Goal: Information Seeking & Learning: Learn about a topic

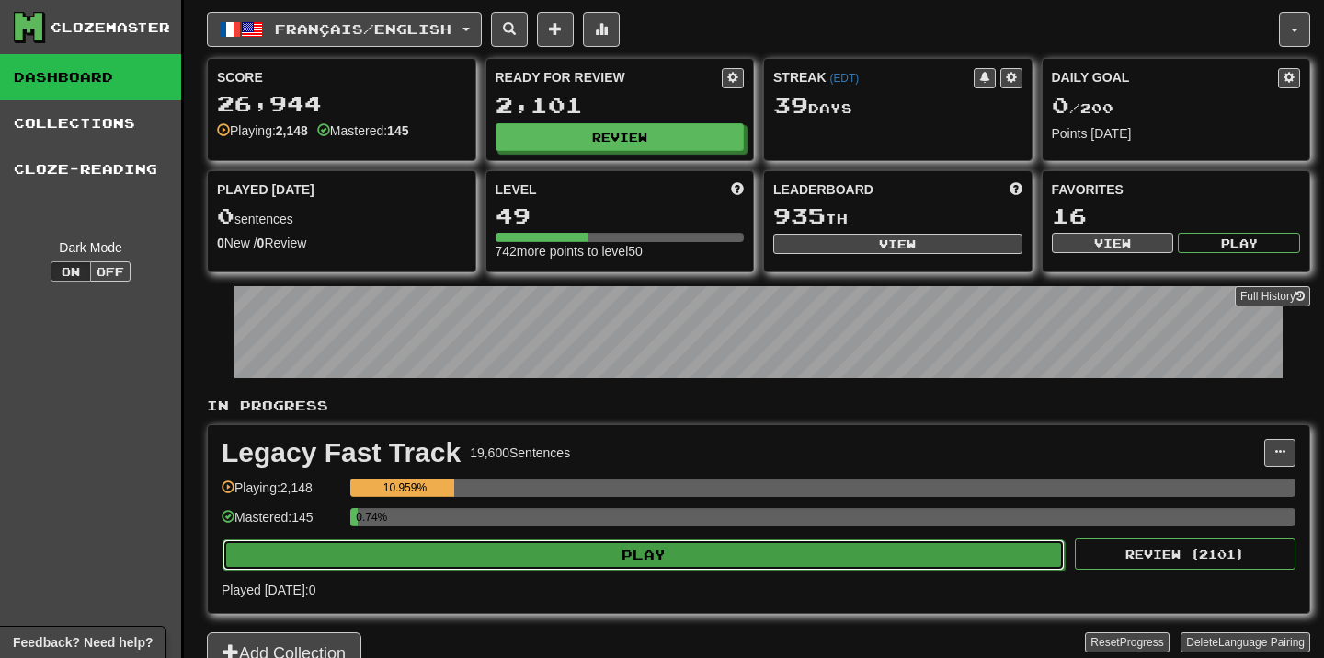
click at [693, 549] on button "Play" at bounding box center [644, 554] width 842 height 31
select select "**"
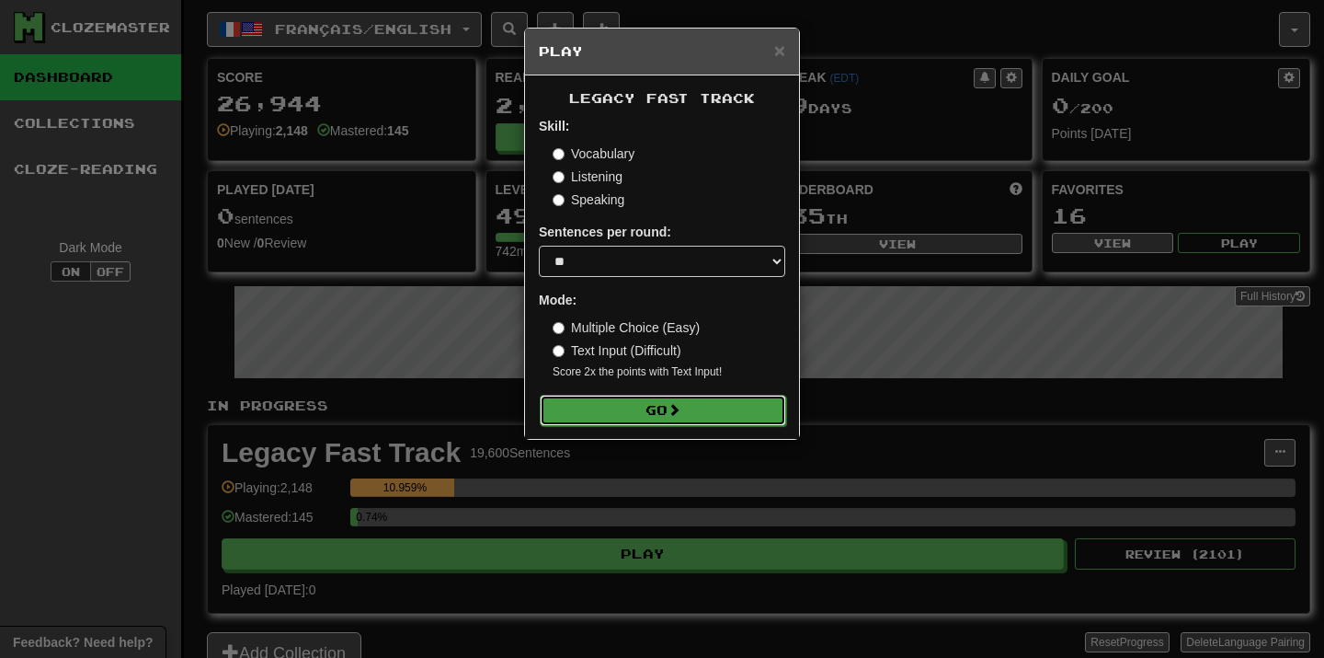
click at [705, 416] on button "Go" at bounding box center [663, 410] width 246 height 31
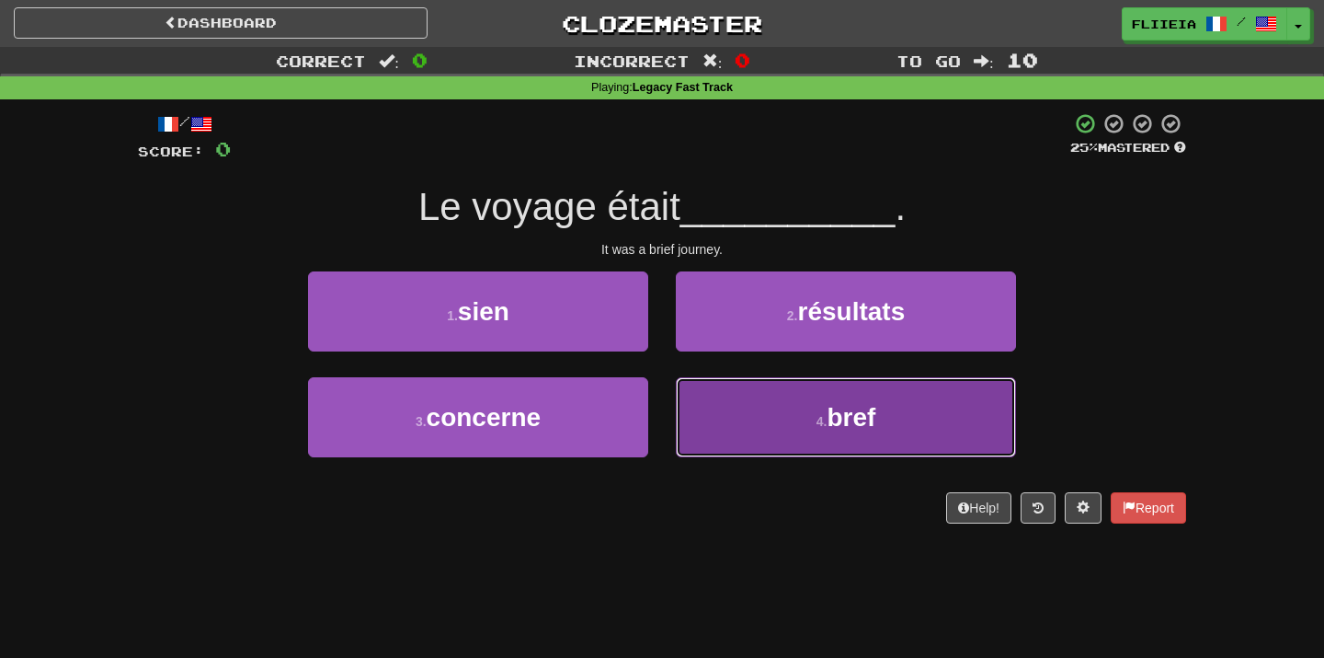
click at [754, 414] on button "4 . bref" at bounding box center [846, 417] width 340 height 80
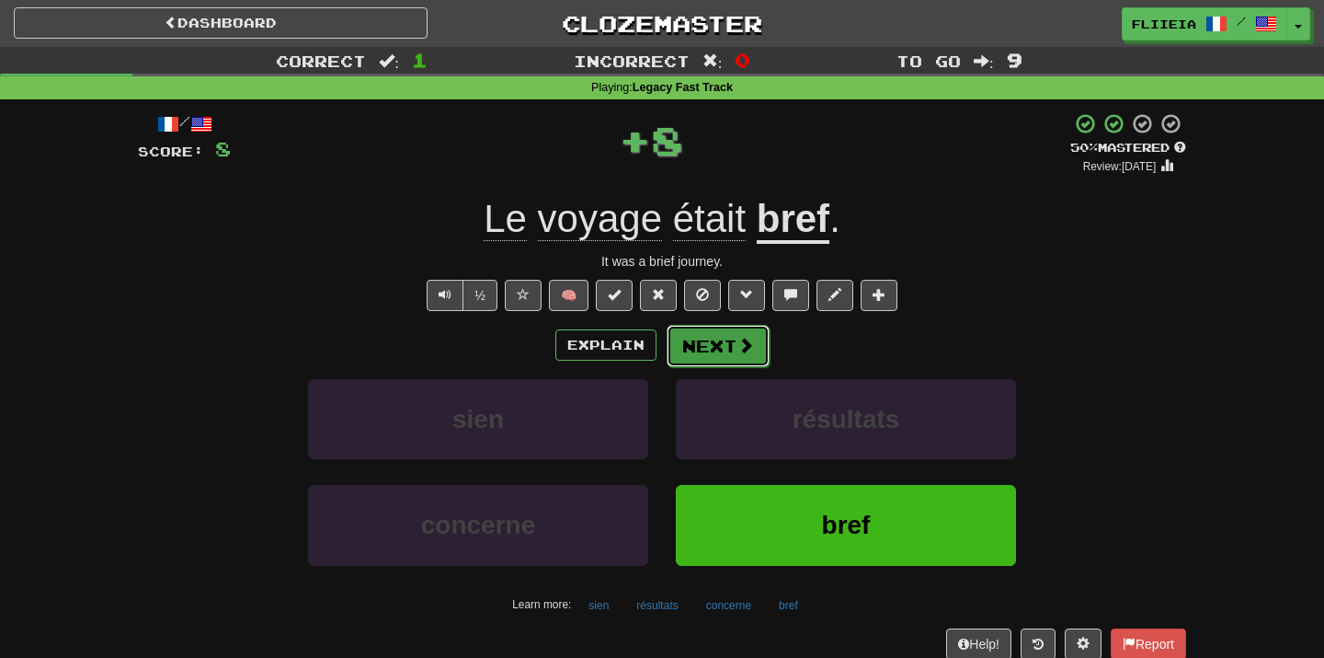
click at [704, 358] on button "Next" at bounding box center [718, 346] width 103 height 42
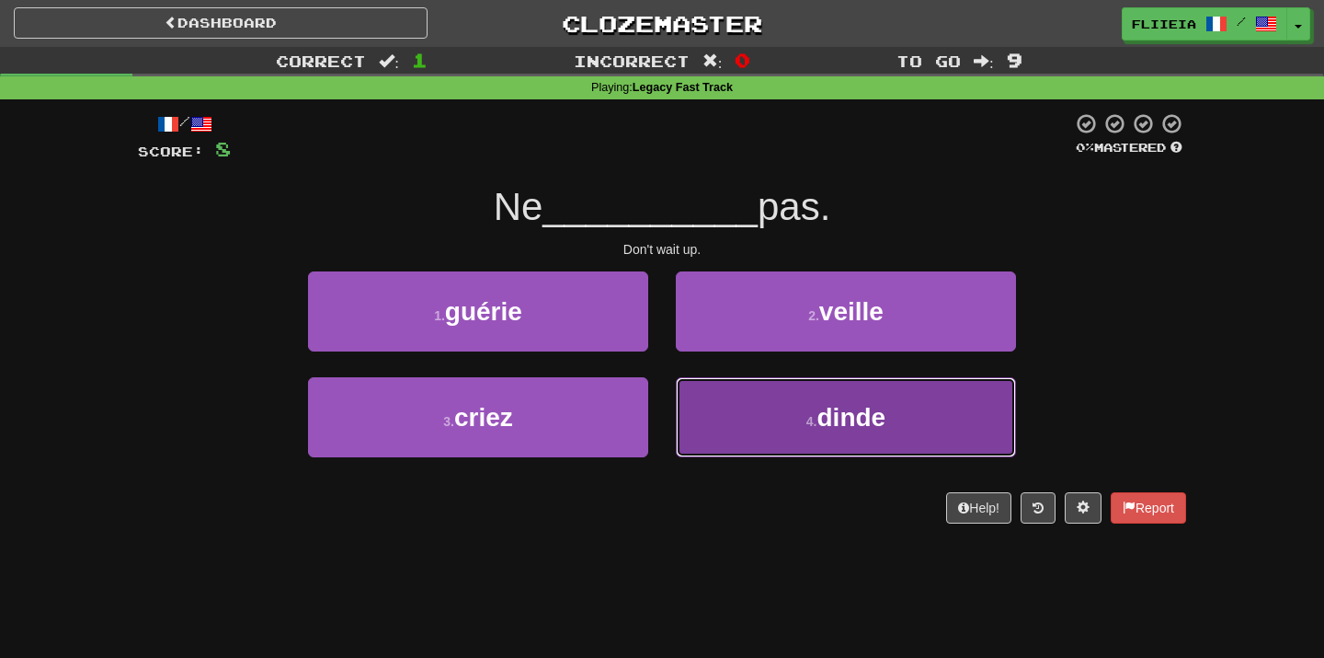
click at [763, 451] on button "4 . dinde" at bounding box center [846, 417] width 340 height 80
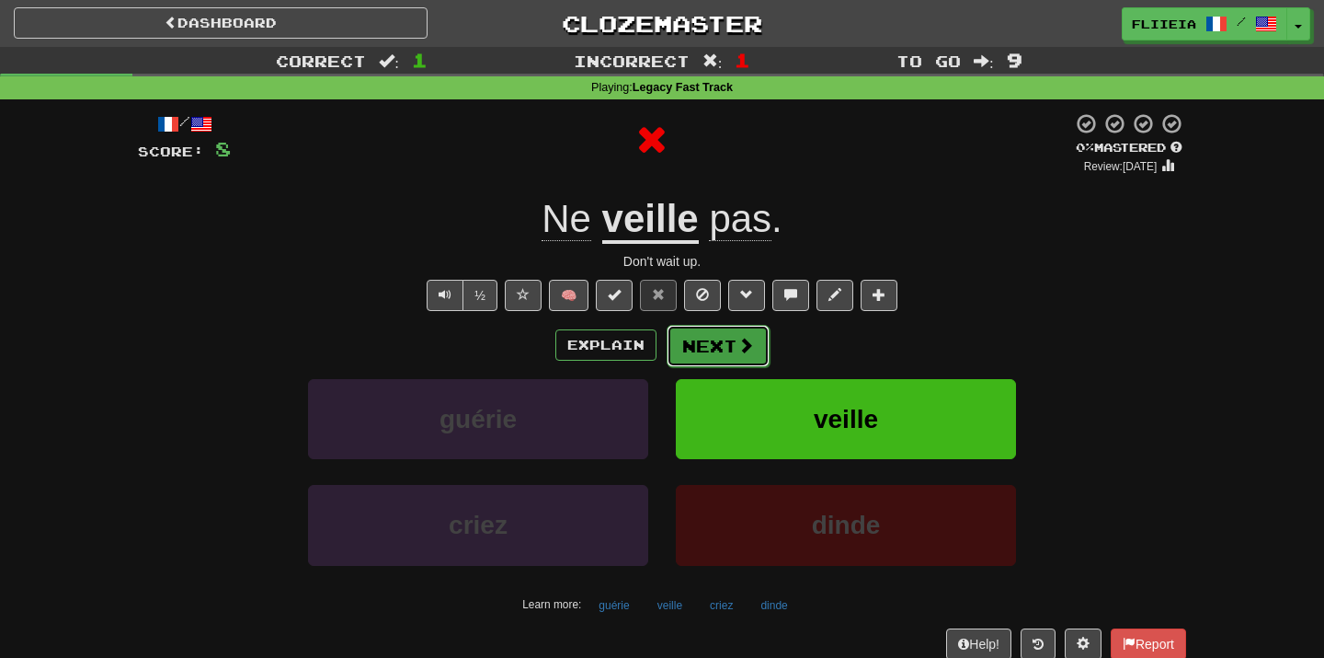
click at [712, 341] on button "Next" at bounding box center [718, 346] width 103 height 42
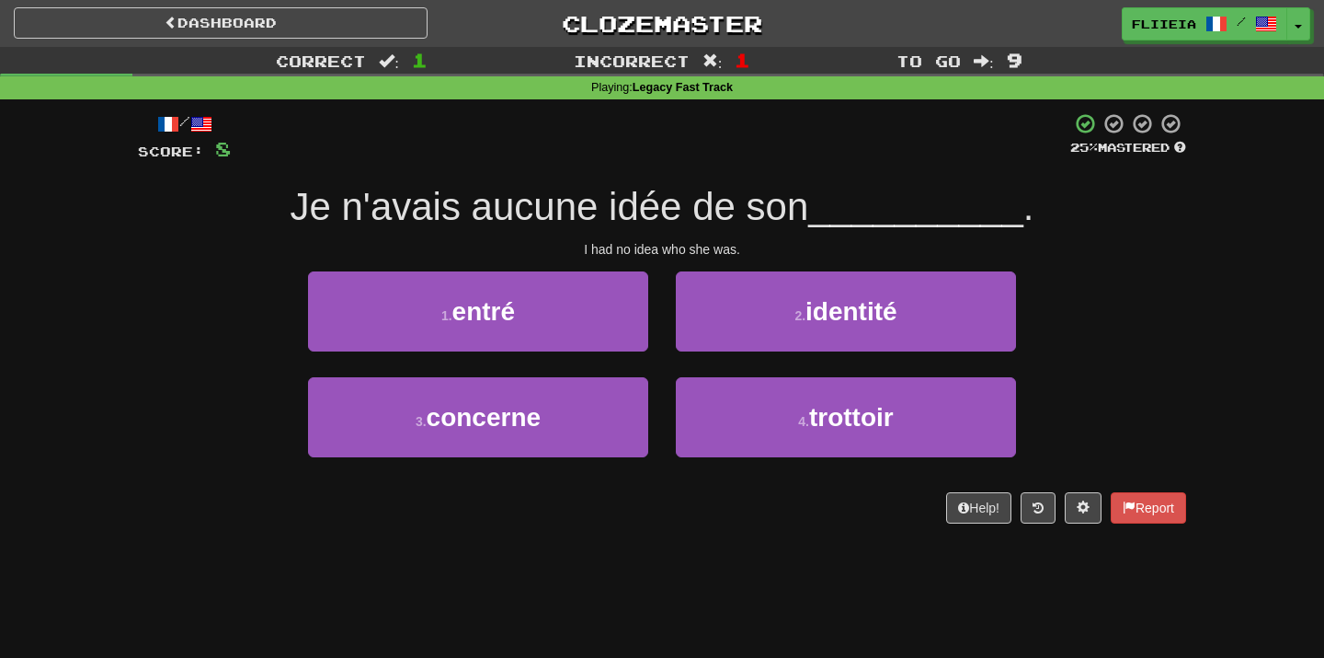
click at [662, 360] on div "2 . identité" at bounding box center [846, 324] width 368 height 106
click at [662, 359] on div "2 . identité" at bounding box center [846, 324] width 368 height 106
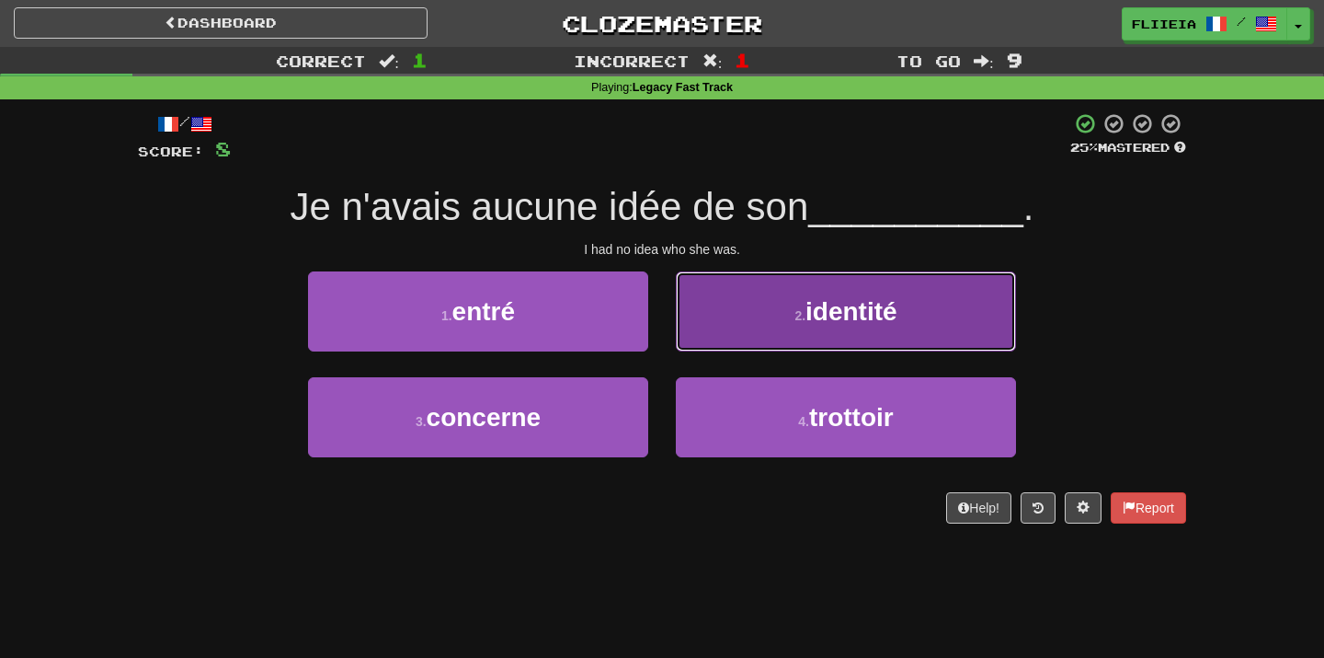
click at [776, 335] on button "2 . identité" at bounding box center [846, 311] width 340 height 80
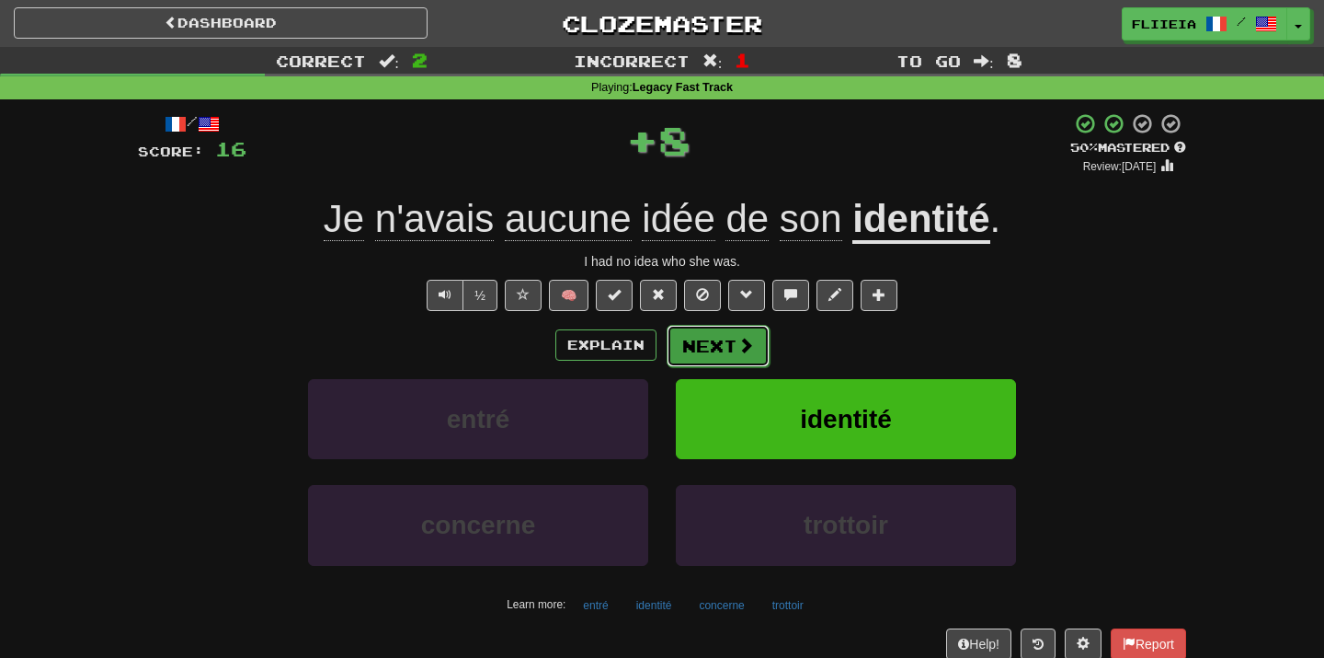
click at [734, 340] on button "Next" at bounding box center [718, 346] width 103 height 42
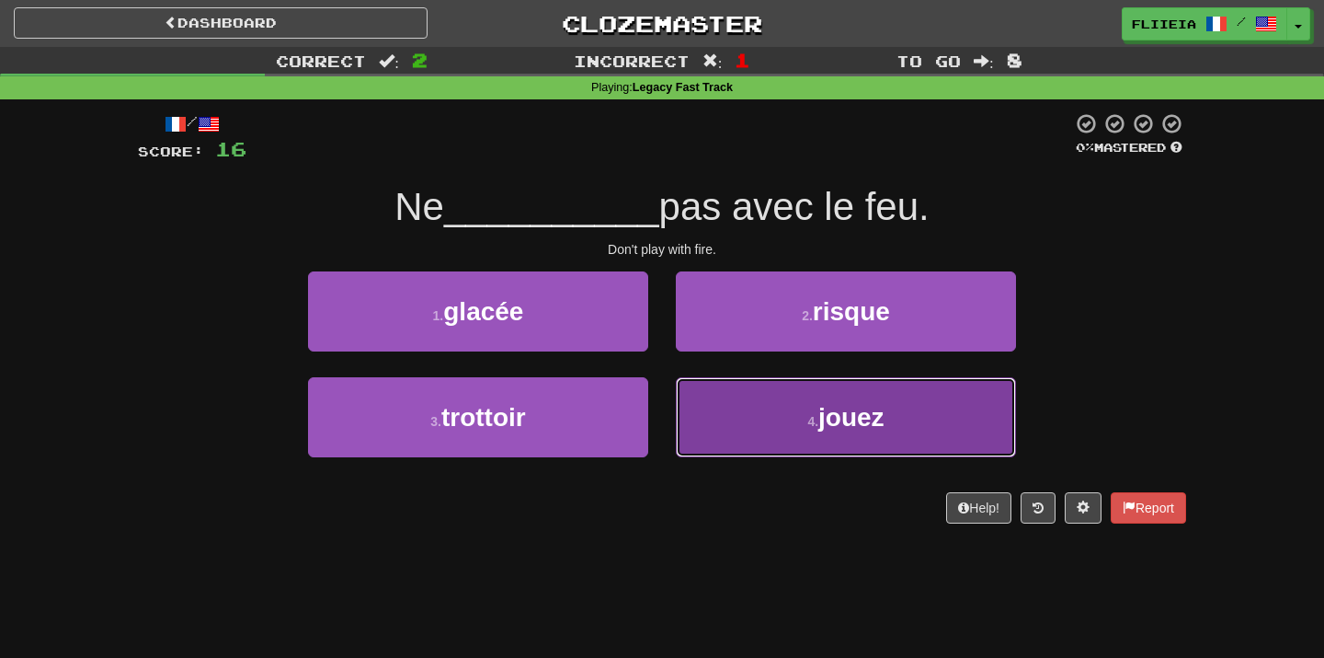
click at [773, 405] on button "4 . jouez" at bounding box center [846, 417] width 340 height 80
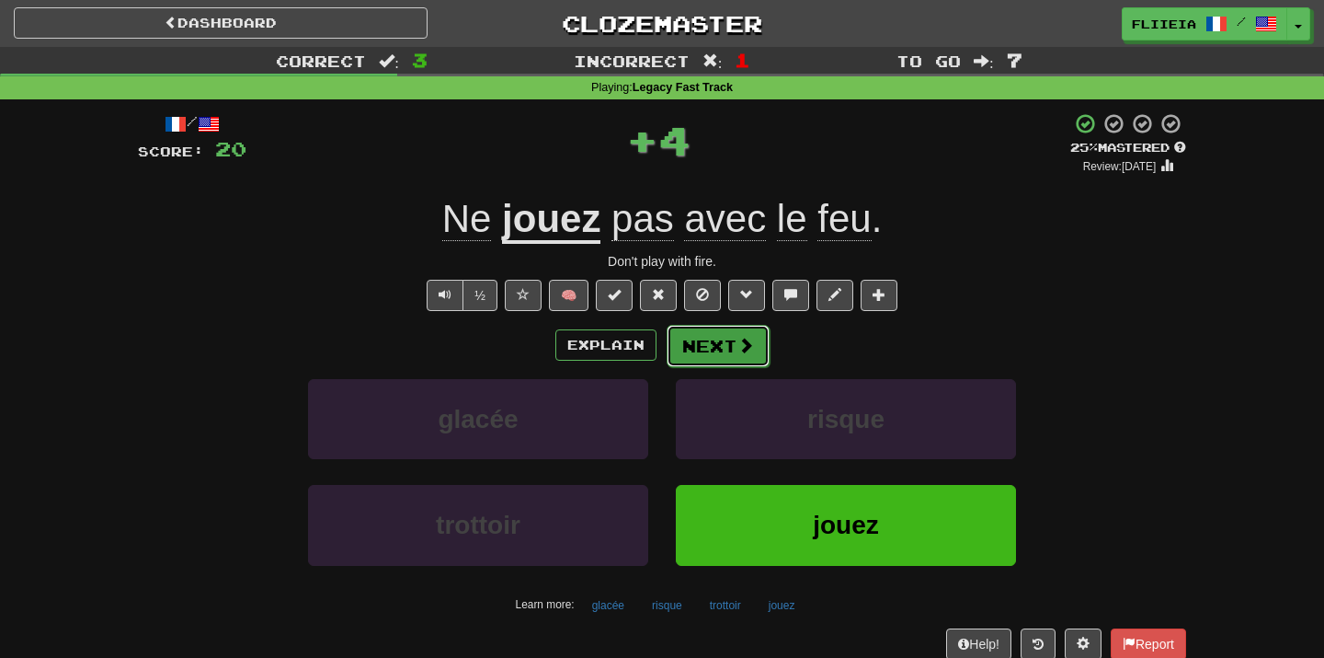
click at [734, 338] on button "Next" at bounding box center [718, 346] width 103 height 42
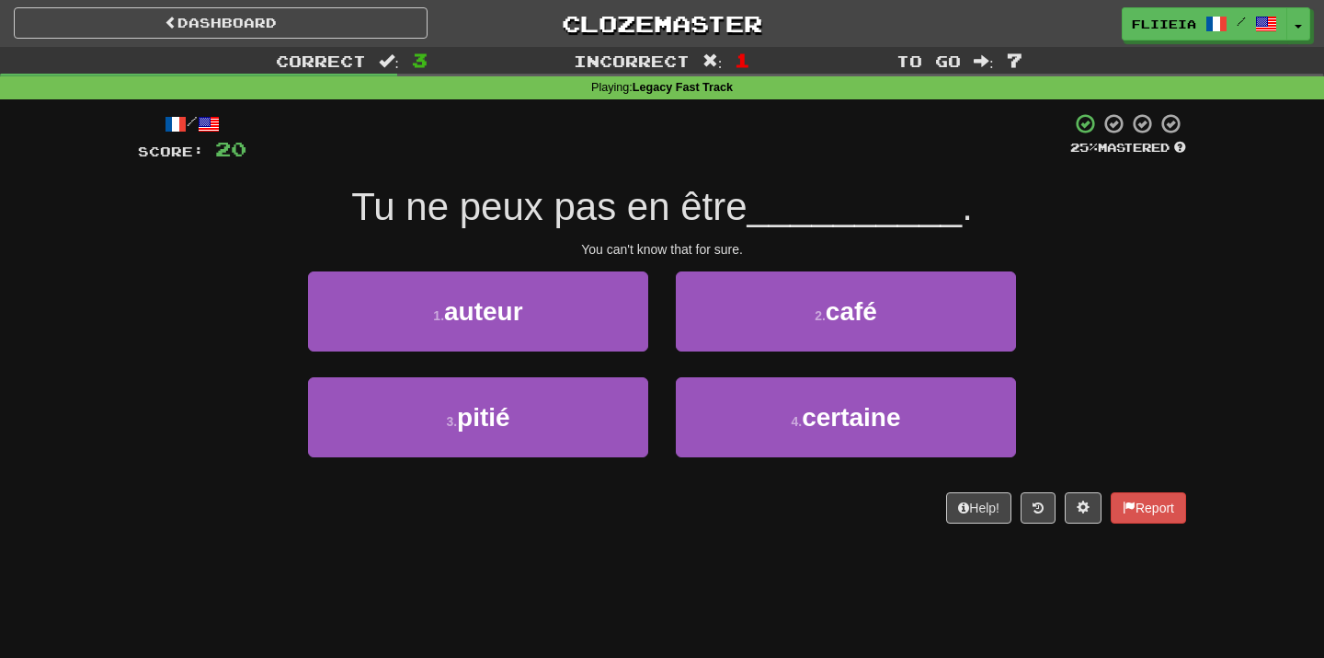
click at [711, 537] on div "/ Score: 20 25 % Mastered Tu ne peux pas en être __________ . You can't know th…" at bounding box center [662, 324] width 1048 height 450
click at [657, 371] on div "1 . auteur" at bounding box center [478, 324] width 368 height 106
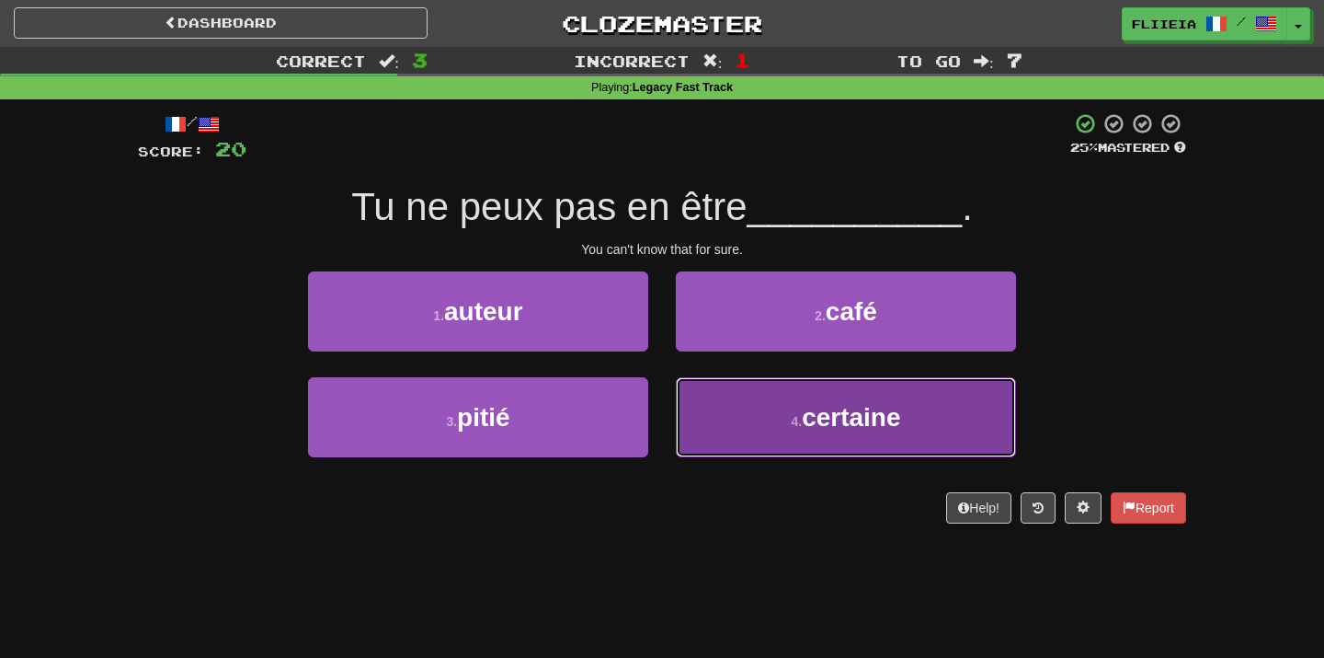
click at [742, 418] on button "4 . certaine" at bounding box center [846, 417] width 340 height 80
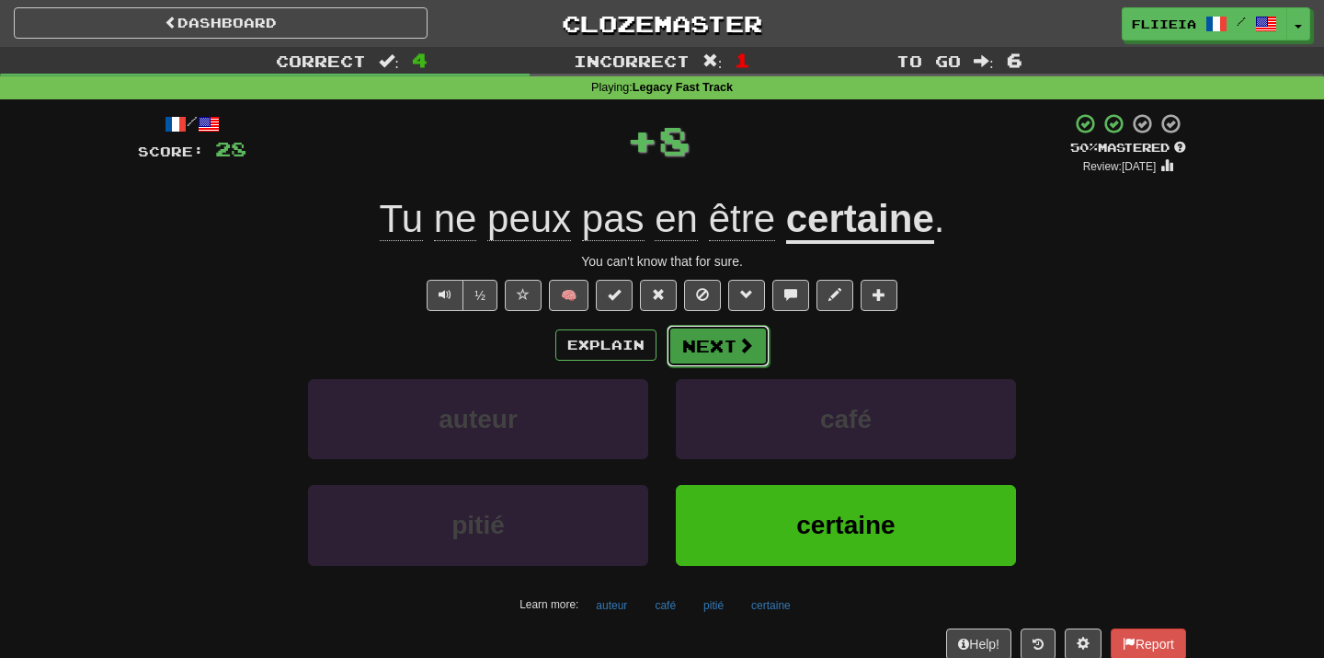
click at [724, 337] on button "Next" at bounding box center [718, 346] width 103 height 42
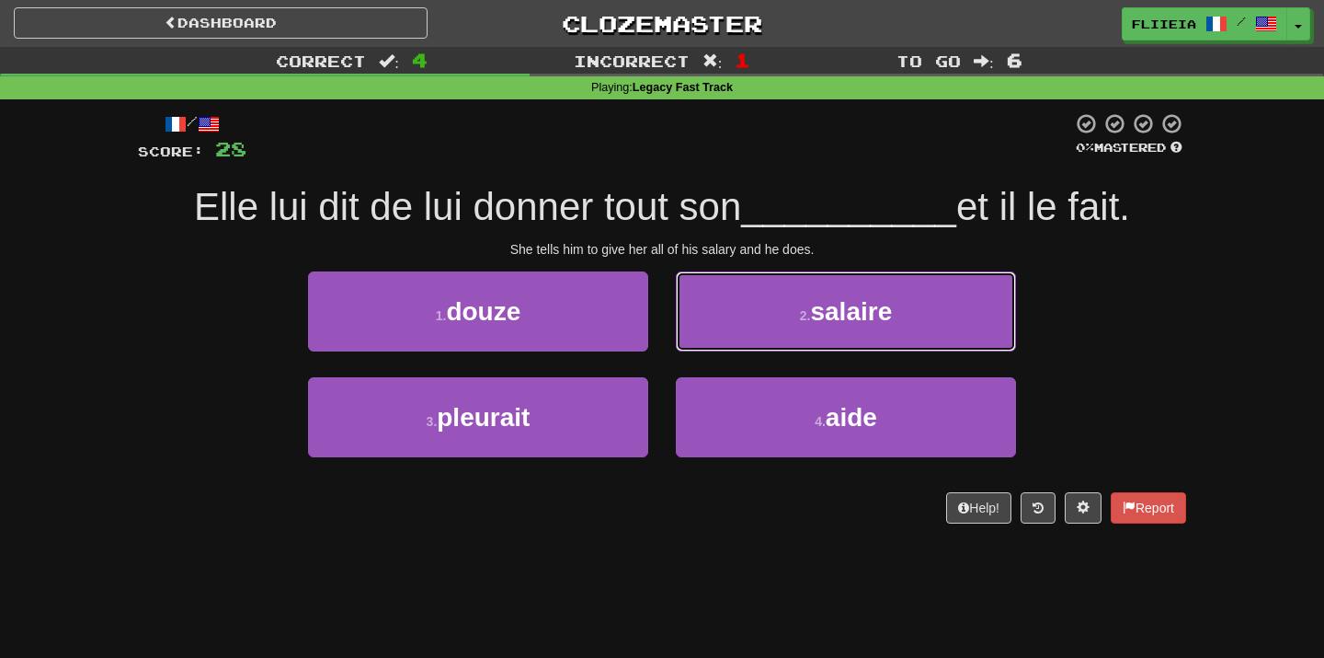
click at [724, 337] on button "2 . salaire" at bounding box center [846, 311] width 340 height 80
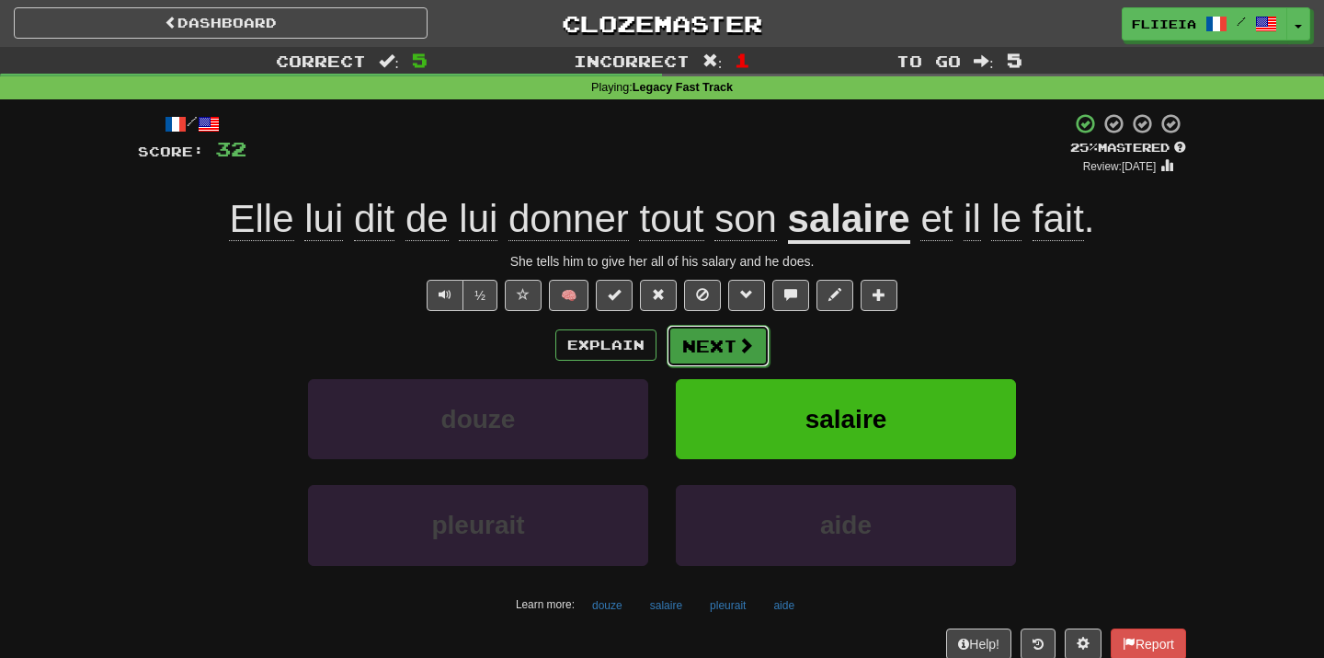
click at [718, 337] on button "Next" at bounding box center [718, 346] width 103 height 42
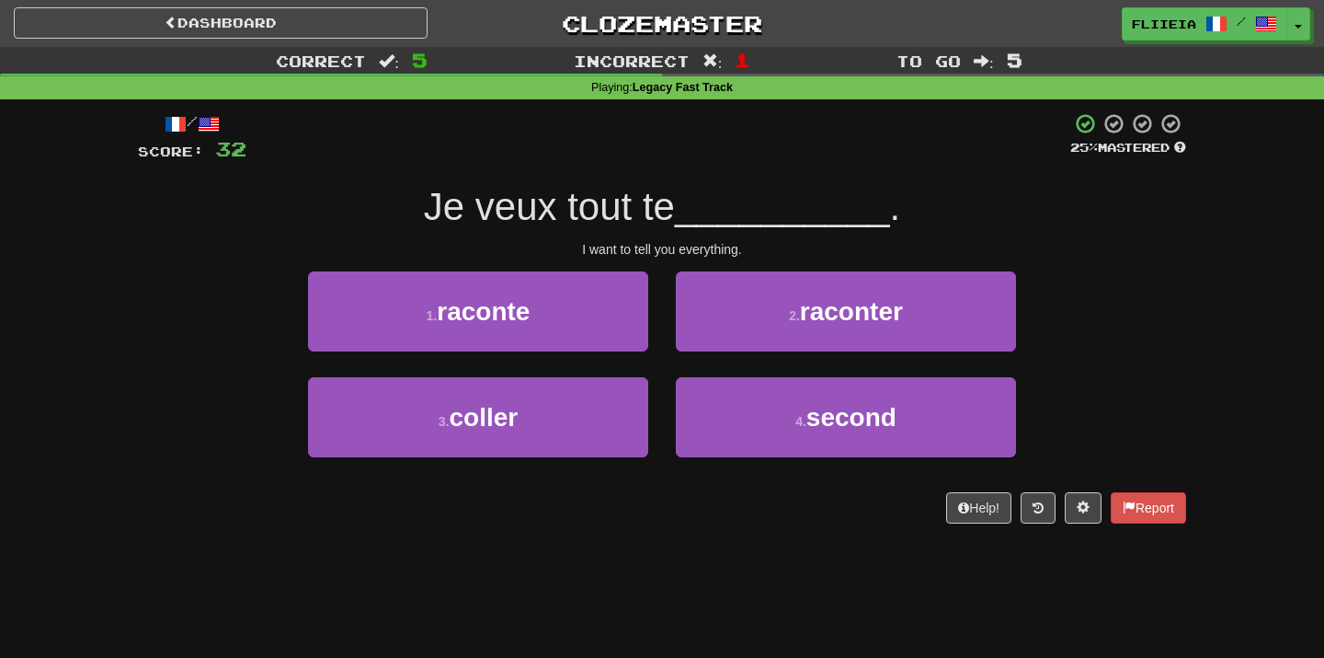
click at [659, 364] on div "1 . raconte" at bounding box center [478, 324] width 368 height 106
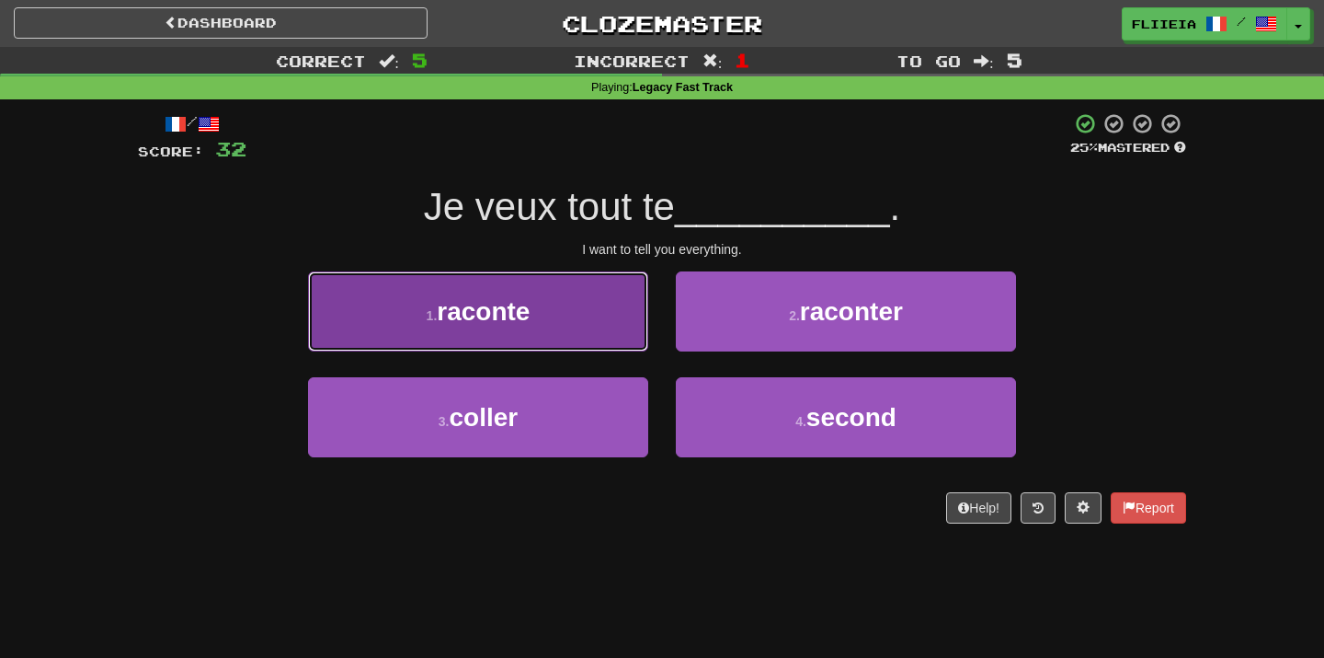
click at [619, 308] on button "1 . raconte" at bounding box center [478, 311] width 340 height 80
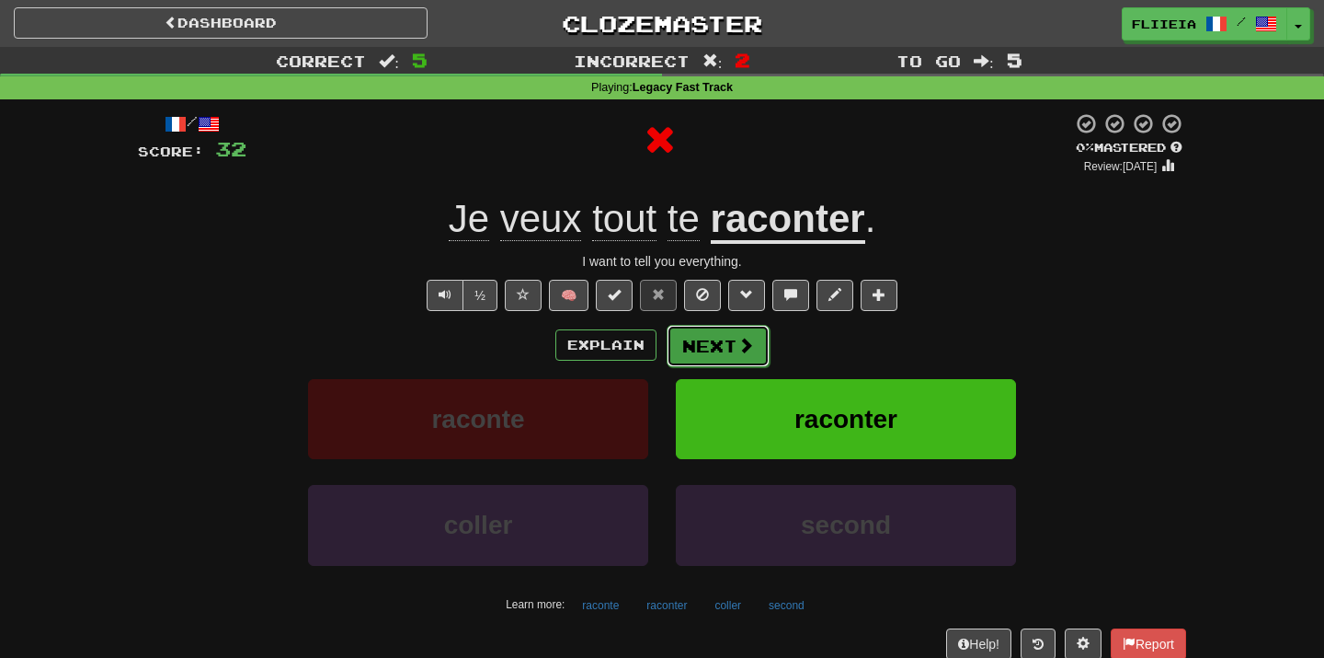
click at [734, 353] on button "Next" at bounding box center [718, 346] width 103 height 42
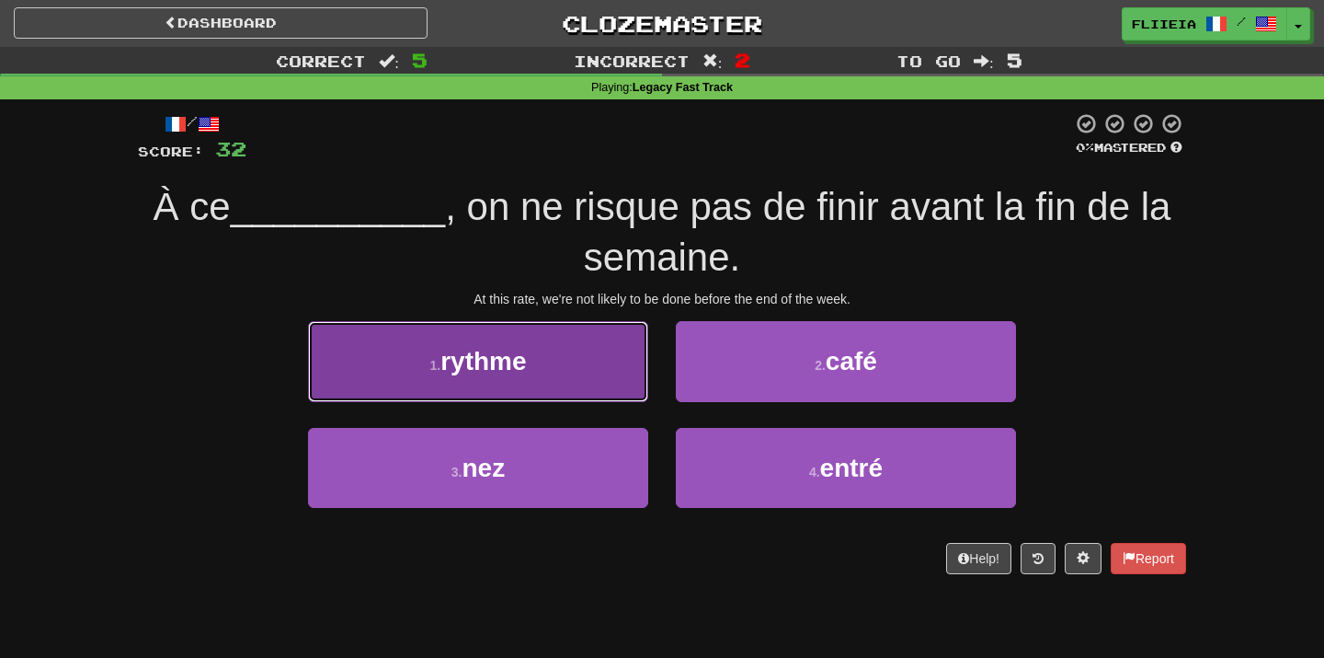
click at [601, 366] on button "1 . rythme" at bounding box center [478, 361] width 340 height 80
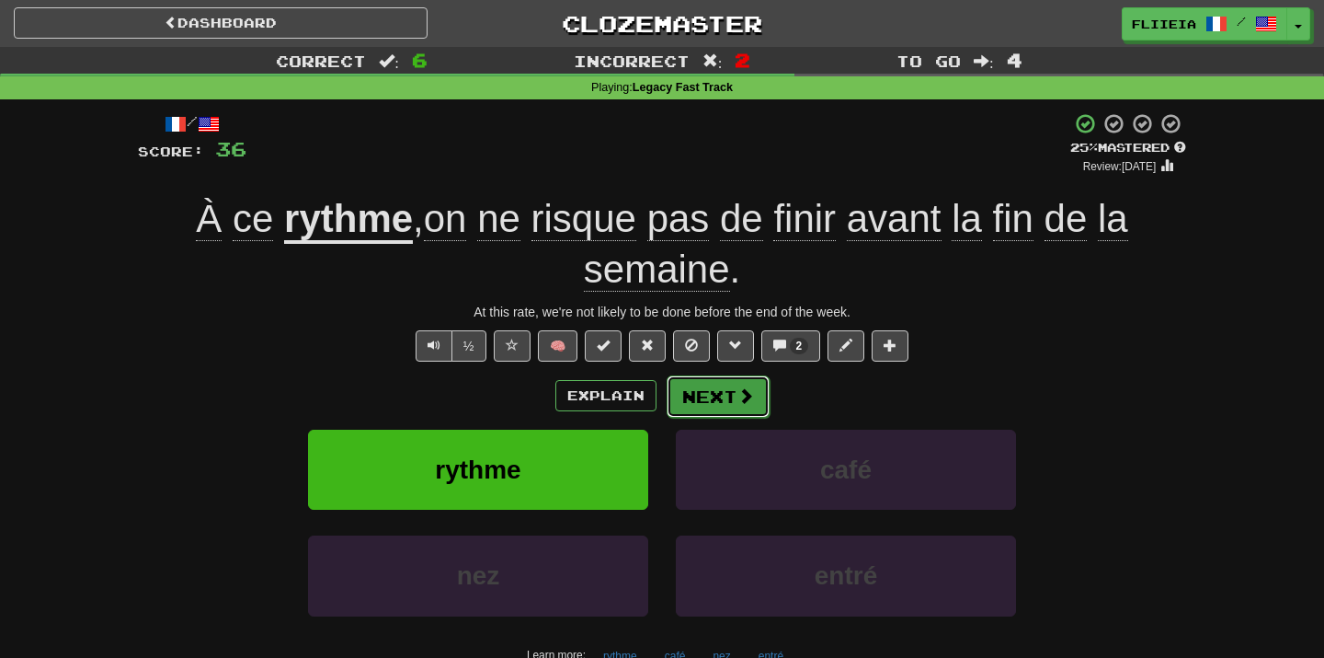
click at [718, 397] on button "Next" at bounding box center [718, 396] width 103 height 42
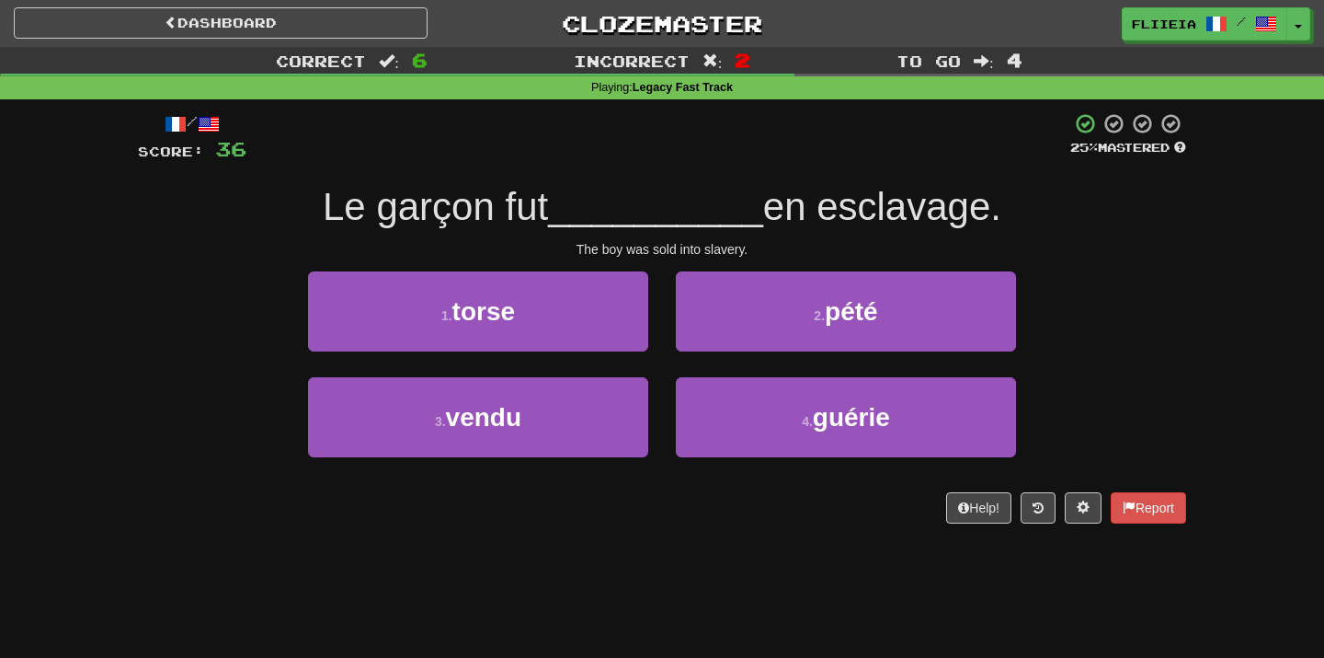
click at [664, 359] on div "2 . pété" at bounding box center [846, 324] width 368 height 106
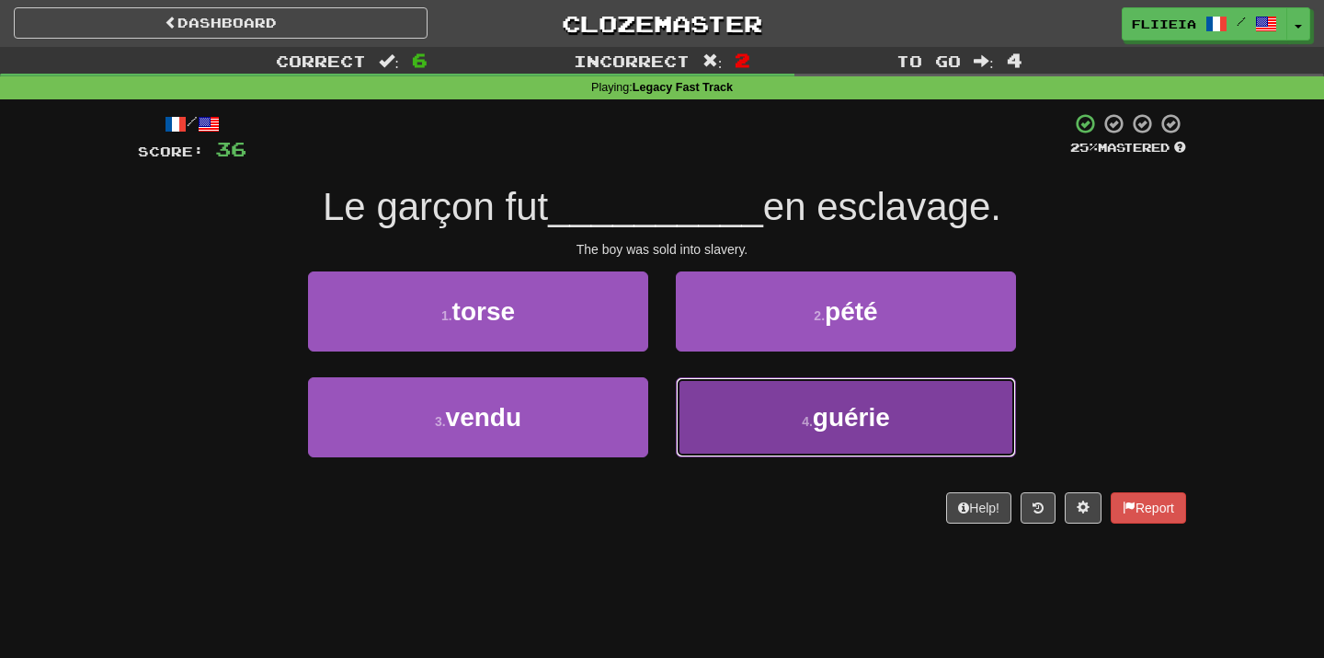
click at [823, 426] on span "guérie" at bounding box center [851, 417] width 77 height 29
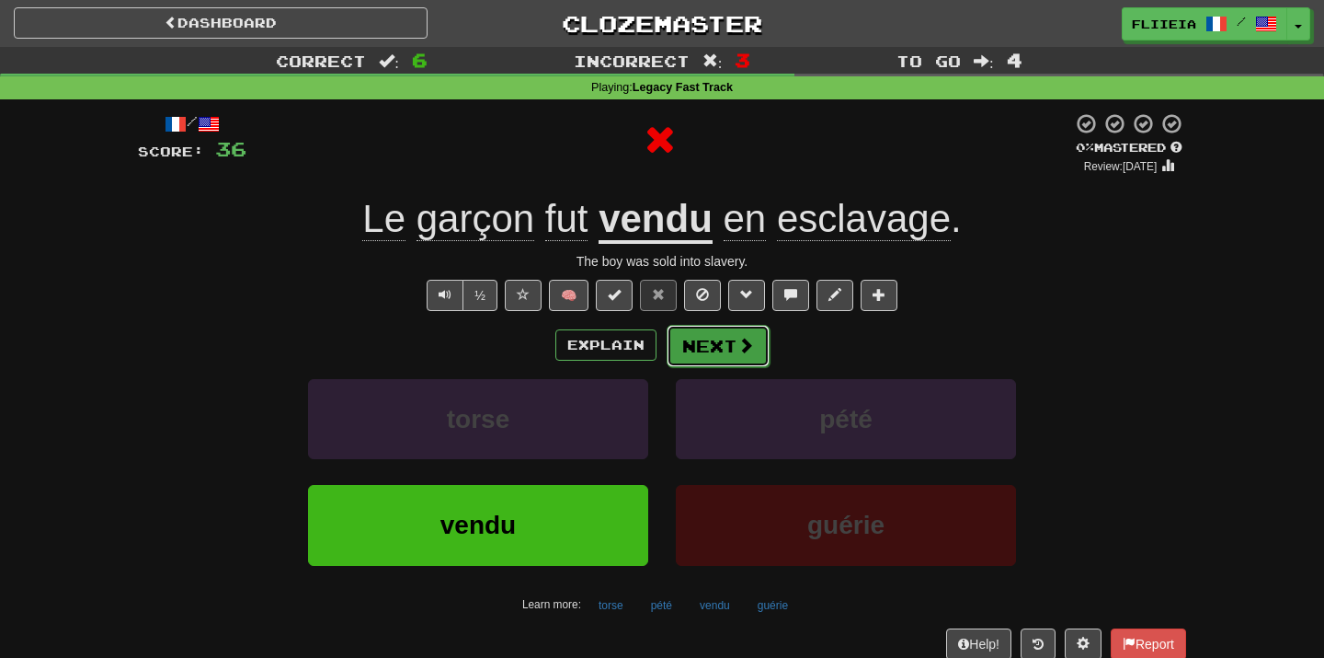
click at [731, 352] on button "Next" at bounding box center [718, 346] width 103 height 42
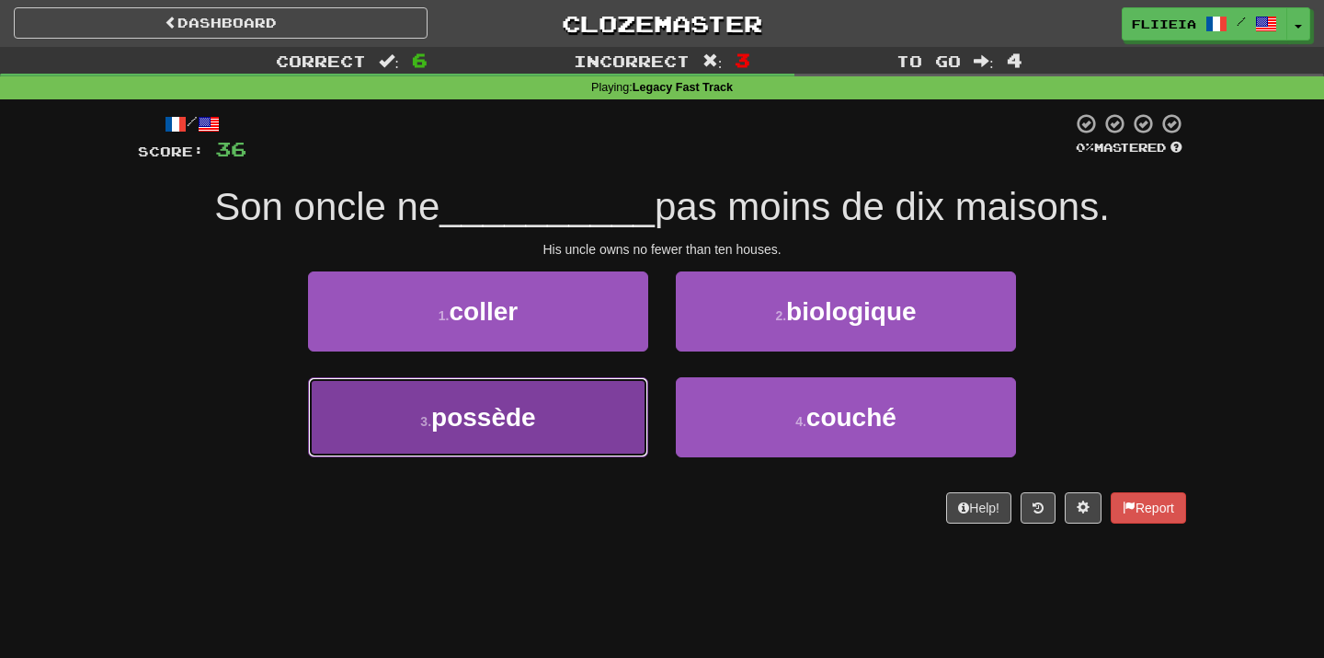
click at [613, 421] on button "3 . possède" at bounding box center [478, 417] width 340 height 80
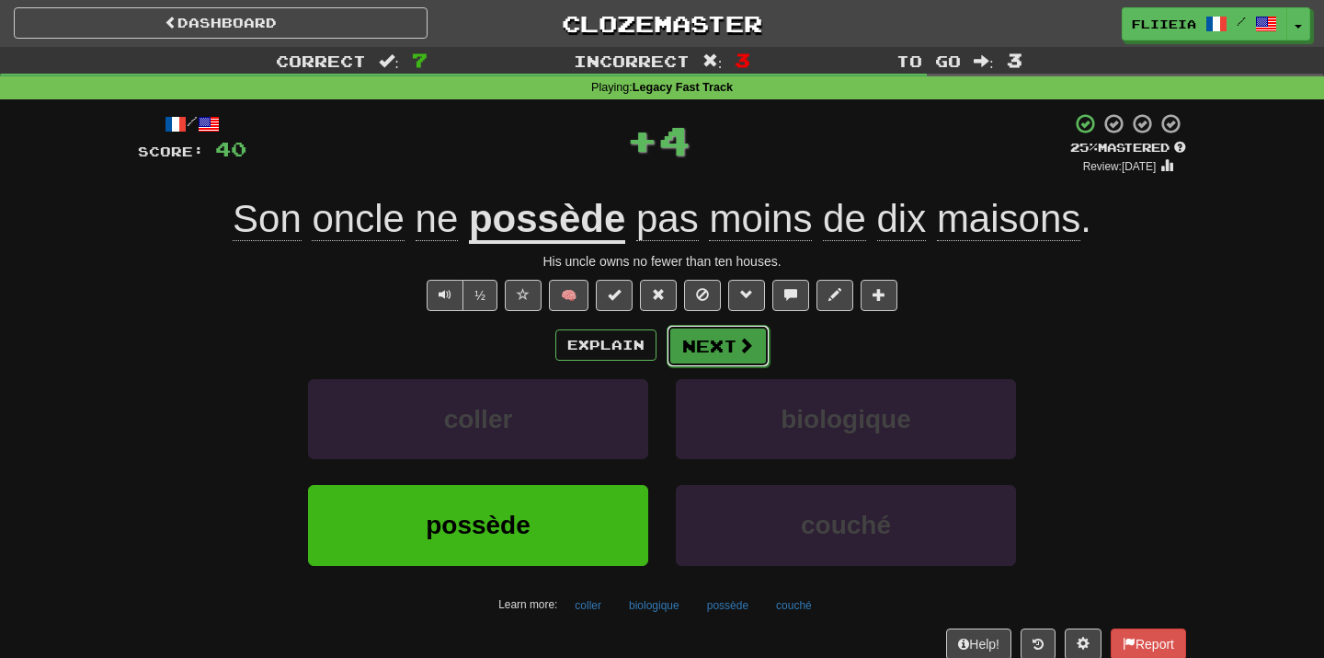
click at [699, 359] on button "Next" at bounding box center [718, 346] width 103 height 42
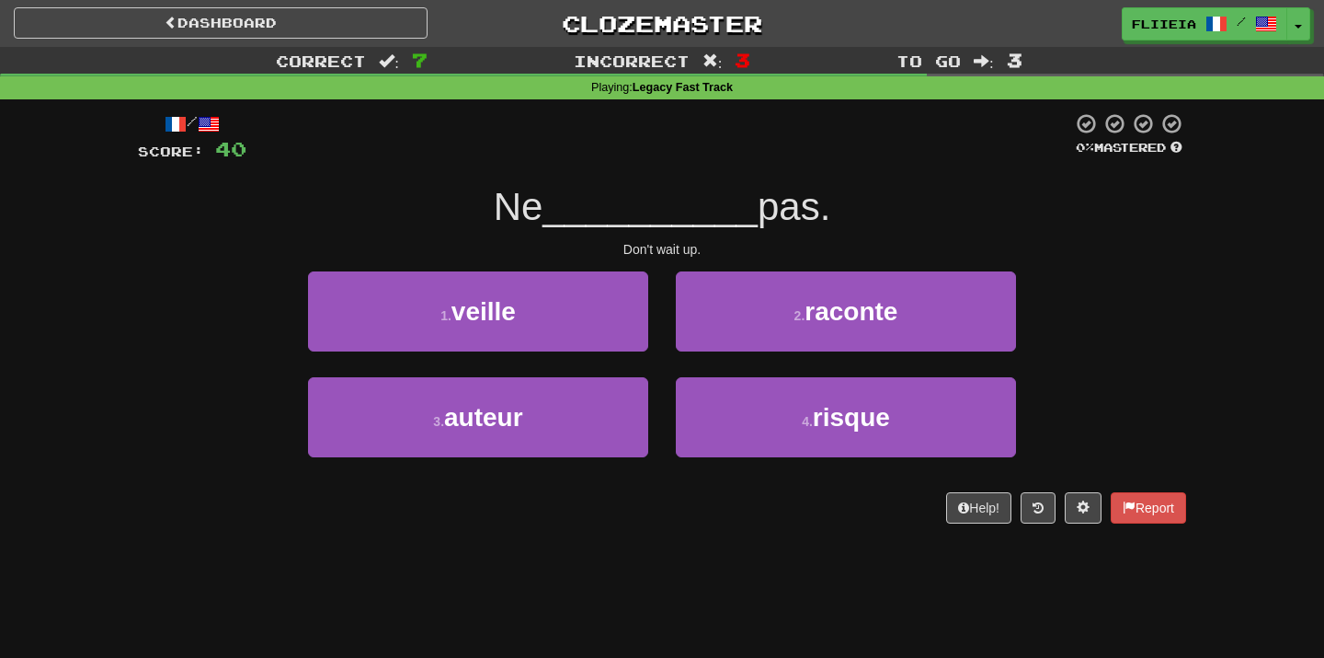
click at [664, 364] on div "2 . raconte" at bounding box center [846, 324] width 368 height 106
click at [665, 368] on div "2 . raconte" at bounding box center [846, 324] width 368 height 106
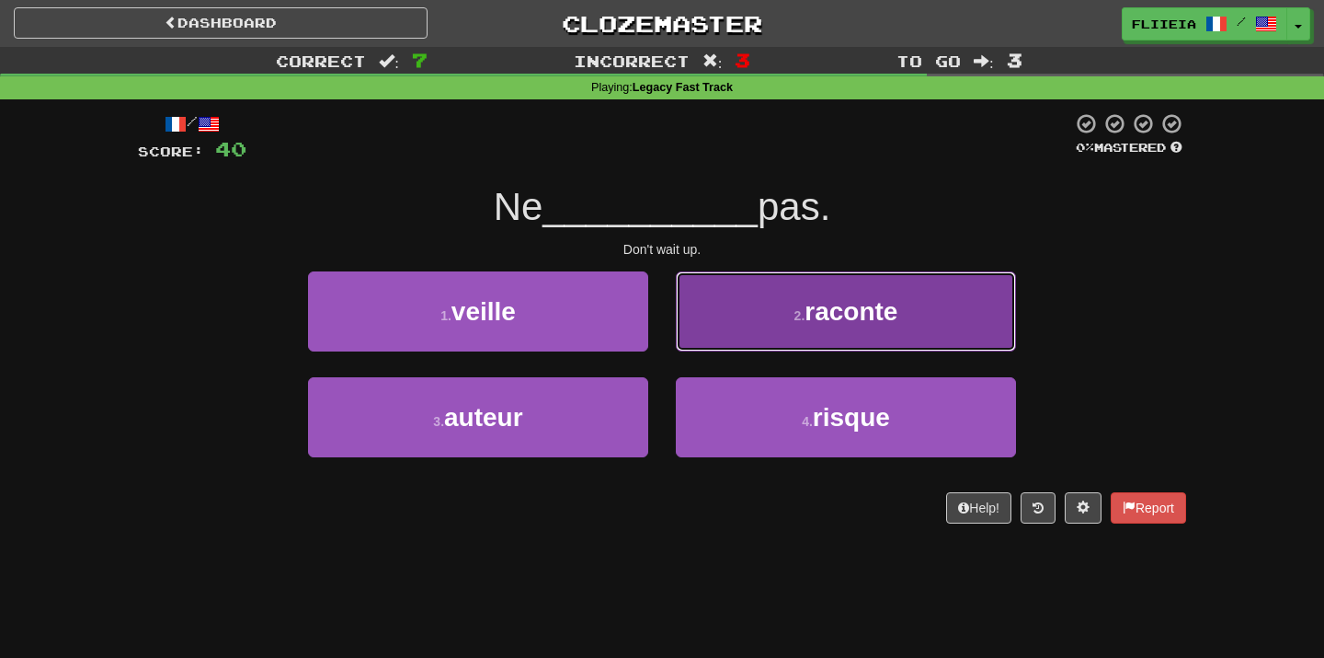
click at [760, 332] on button "2 . raconte" at bounding box center [846, 311] width 340 height 80
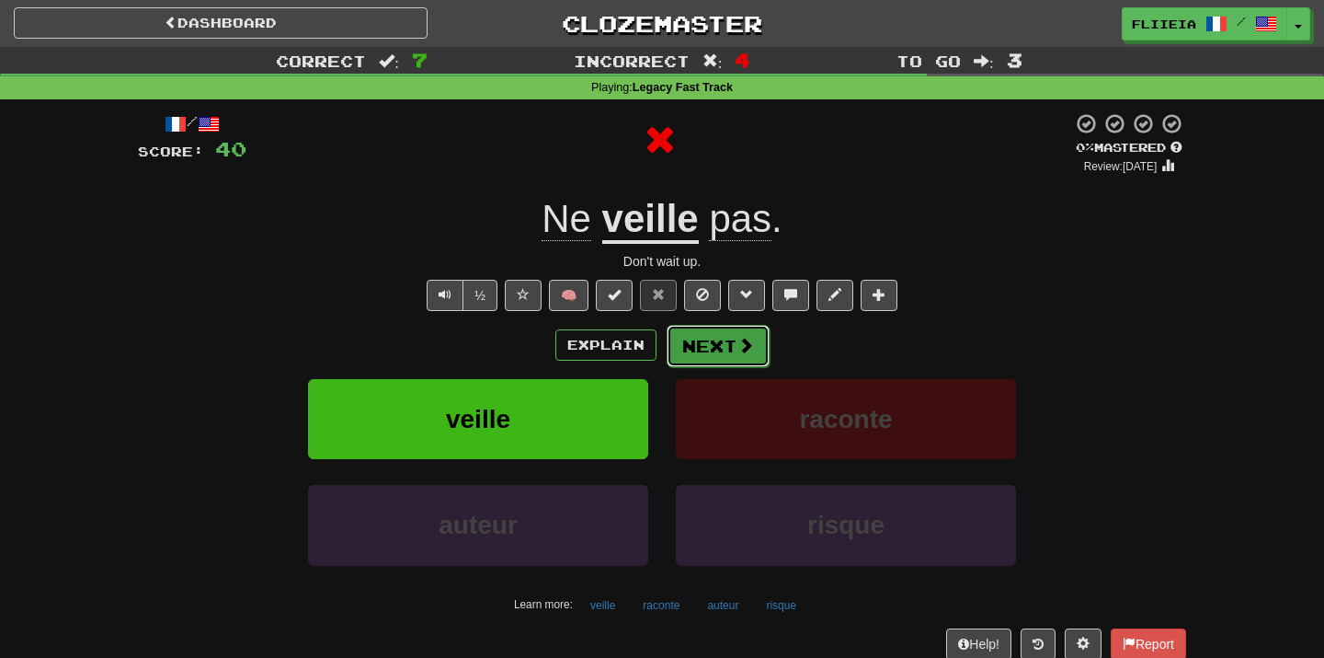
click at [714, 358] on button "Next" at bounding box center [718, 346] width 103 height 42
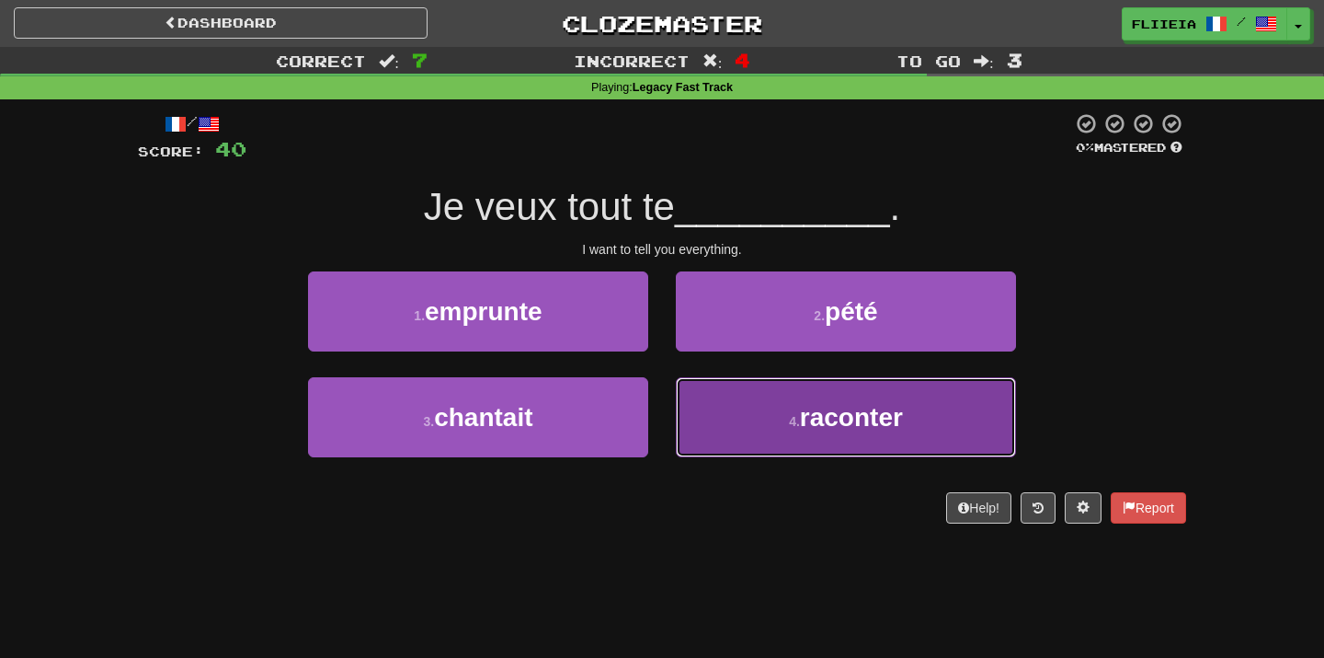
click at [724, 420] on button "4 . raconter" at bounding box center [846, 417] width 340 height 80
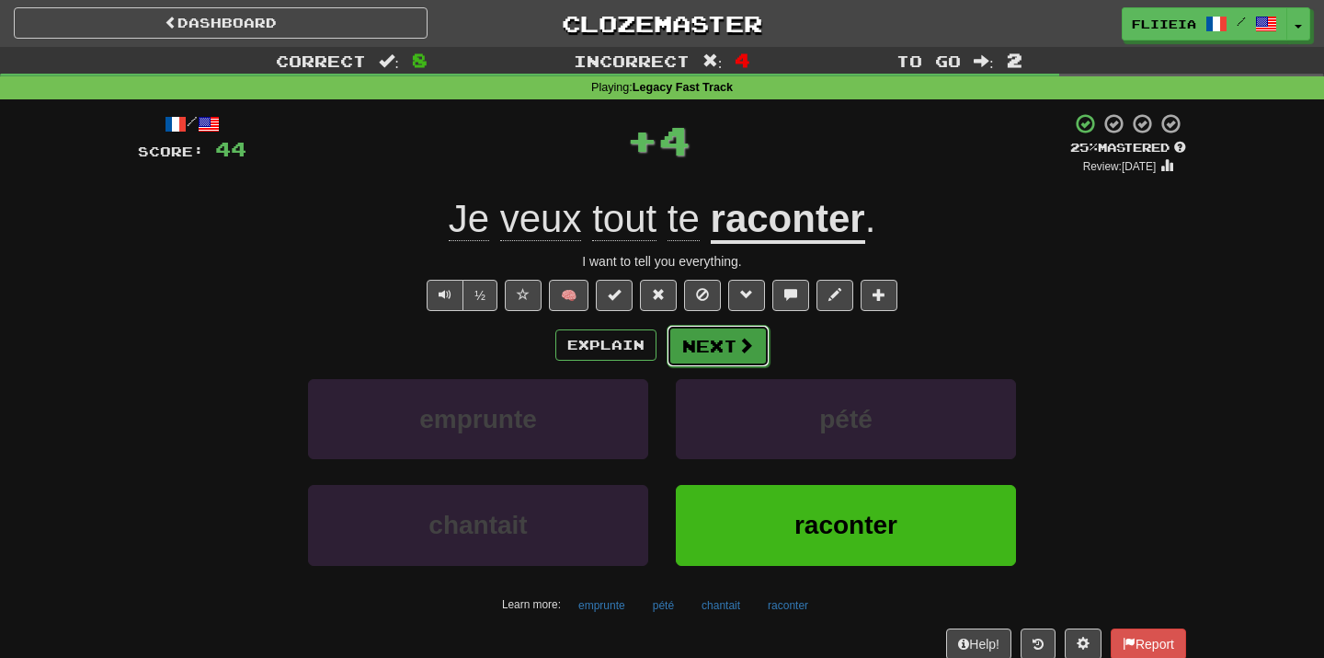
click at [718, 351] on button "Next" at bounding box center [718, 346] width 103 height 42
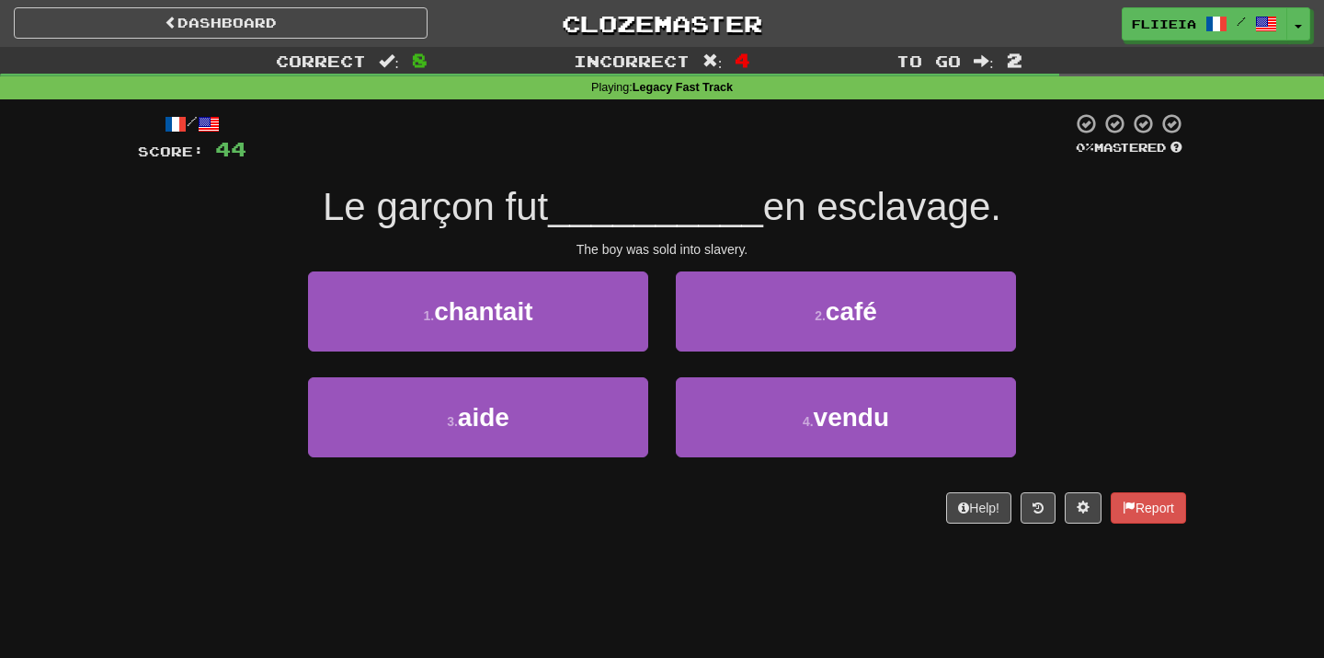
click at [877, 469] on div "4 . vendu" at bounding box center [846, 430] width 368 height 106
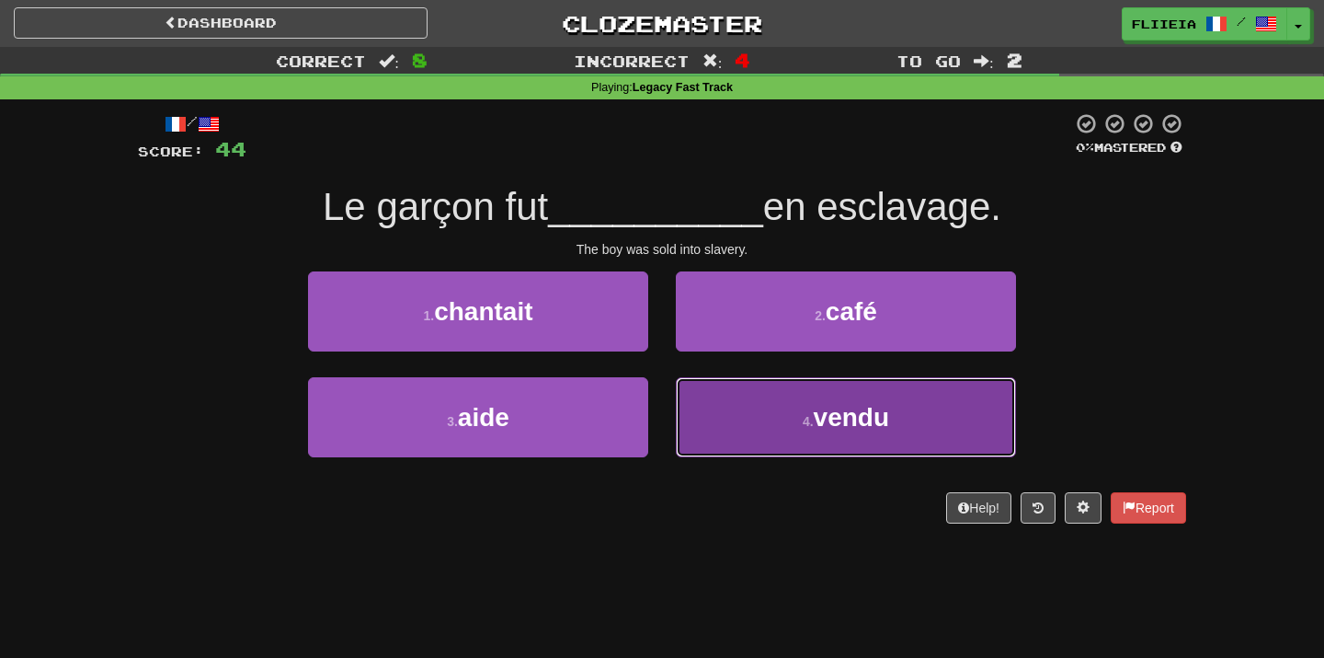
click at [873, 432] on button "4 . vendu" at bounding box center [846, 417] width 340 height 80
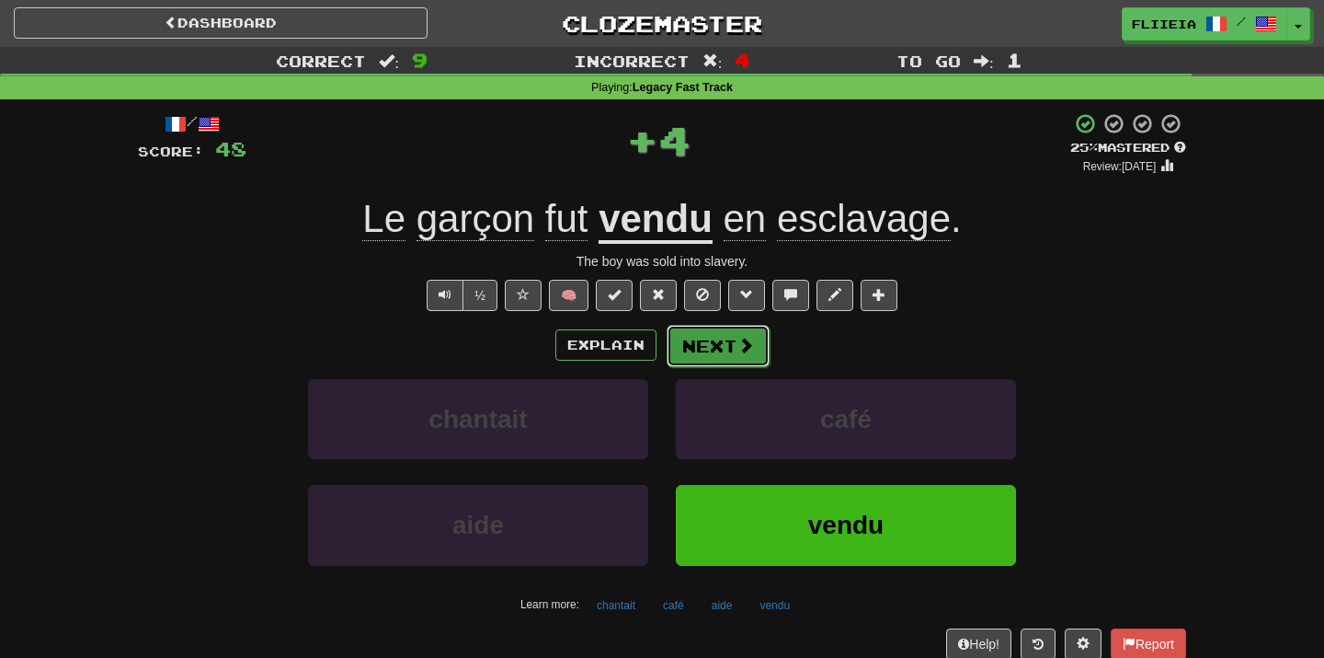
click at [736, 332] on button "Next" at bounding box center [718, 346] width 103 height 42
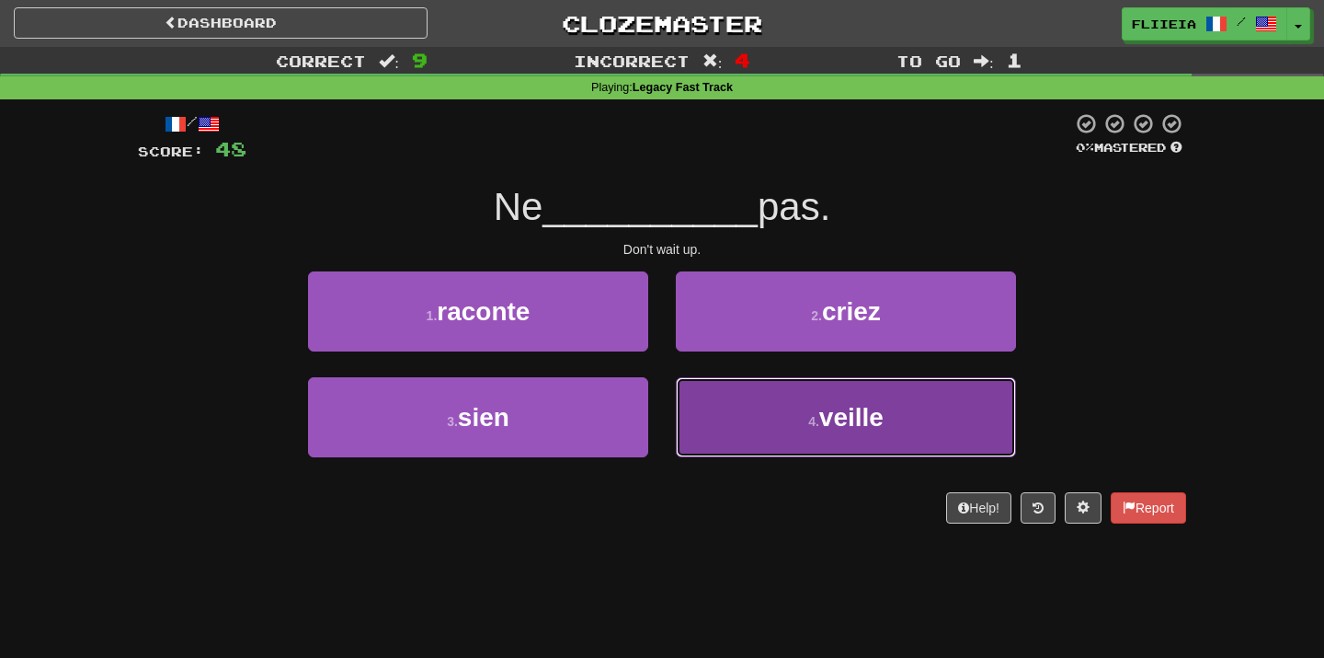
click at [704, 417] on button "4 . veille" at bounding box center [846, 417] width 340 height 80
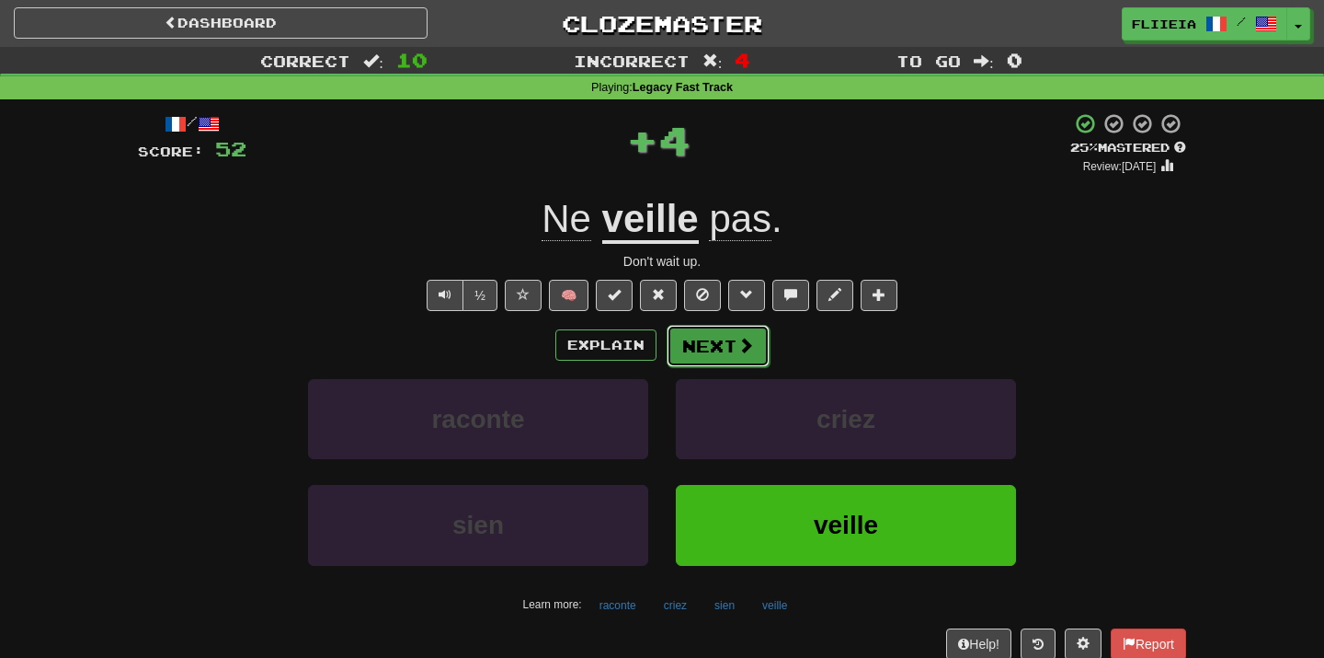
click at [707, 348] on button "Next" at bounding box center [718, 346] width 103 height 42
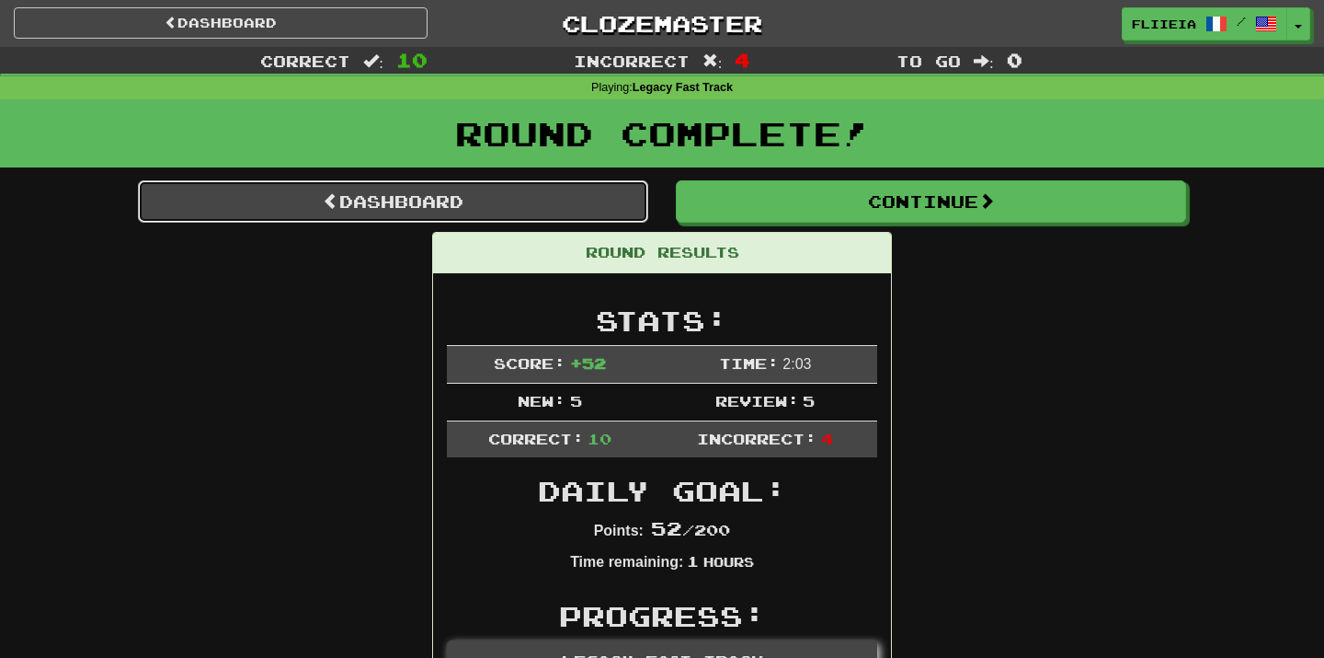
click at [595, 205] on link "Dashboard" at bounding box center [393, 201] width 510 height 42
